Goal: Find specific page/section: Find specific page/section

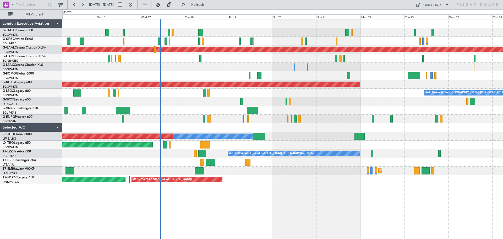
click at [201, 109] on div at bounding box center [282, 110] width 441 height 9
